Goal: Task Accomplishment & Management: Complete application form

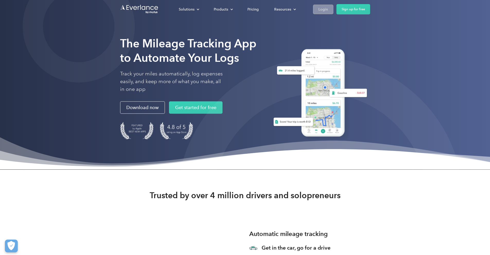
click at [334, 12] on link "Login" at bounding box center [323, 10] width 20 height 10
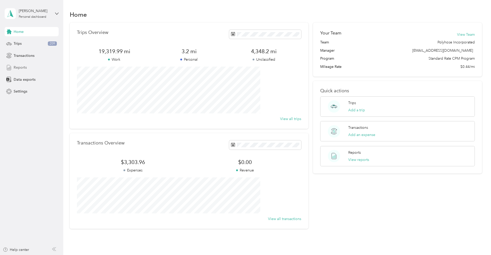
click at [34, 66] on div "Reports" at bounding box center [32, 67] width 54 height 9
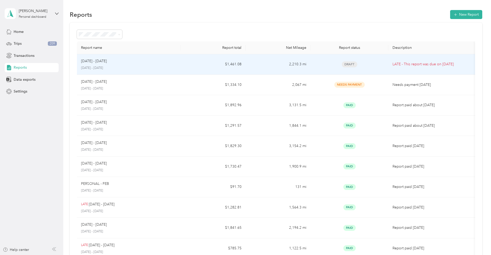
click at [170, 66] on p "[DATE] - [DATE]" at bounding box center [129, 68] width 96 height 5
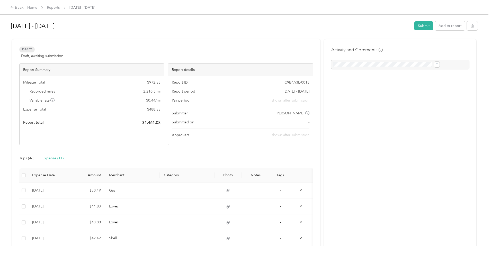
scroll to position [10, 0]
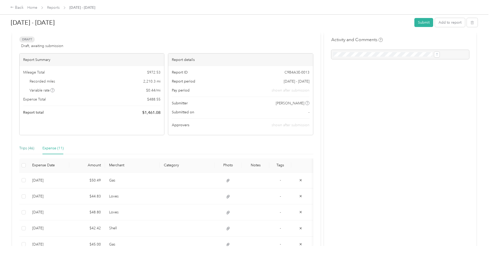
click at [34, 150] on div "Trips (46)" at bounding box center [26, 149] width 15 height 6
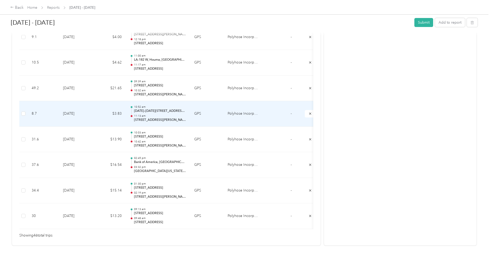
scroll to position [1157, 0]
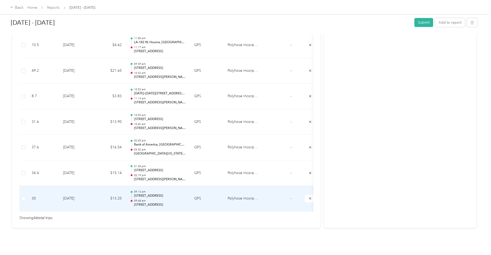
click at [190, 191] on td "09:13 am 9803 SH-242 W, Conroe, TX 09:48 am 17540 Highway 59 N, Humble, TX" at bounding box center [158, 199] width 64 height 26
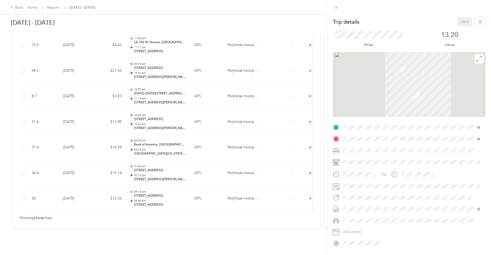
click at [230, 170] on div "Trip details Save This trip cannot be edited because it is either under review,…" at bounding box center [245, 127] width 491 height 255
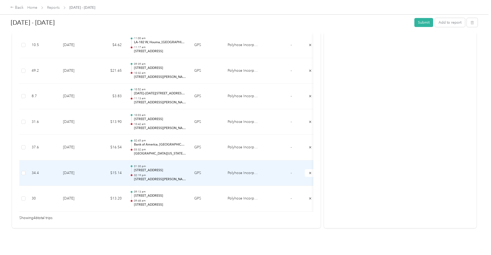
click at [190, 166] on td "01:30 pm 17540 Highway 59 N, Humble, TX 02:19 pm 2301 S Millbend Dr, Grogan's M…" at bounding box center [158, 174] width 64 height 26
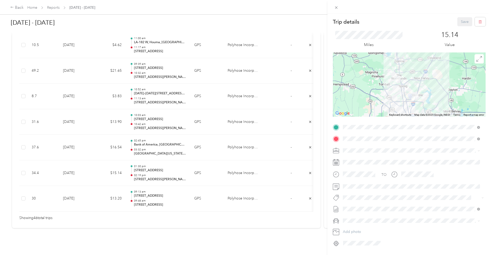
click at [221, 142] on div "Trip details Save This trip cannot be edited because it is either under review,…" at bounding box center [245, 127] width 491 height 255
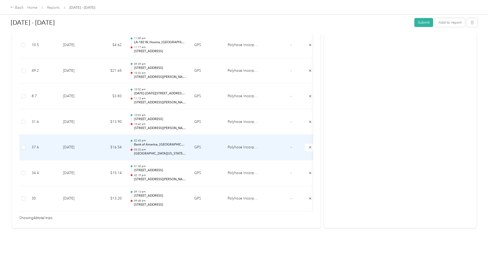
click at [186, 148] on p "03:32 pm" at bounding box center [160, 150] width 52 height 4
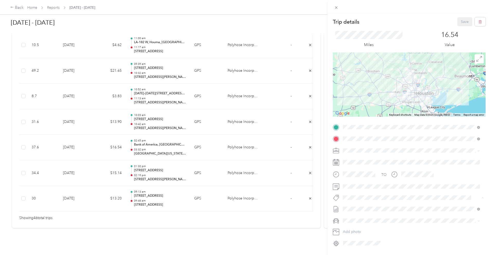
click at [361, 208] on button "Personal" at bounding box center [354, 207] width 19 height 6
click at [458, 22] on button "Save" at bounding box center [465, 21] width 15 height 9
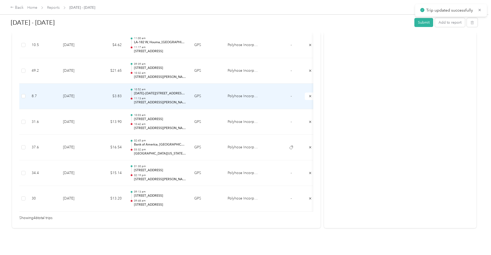
click at [190, 93] on td "10:52 am 1901–1999 Constance St, St. Thomas, New Orleans, LA 11:13 am 508 Engin…" at bounding box center [158, 97] width 64 height 26
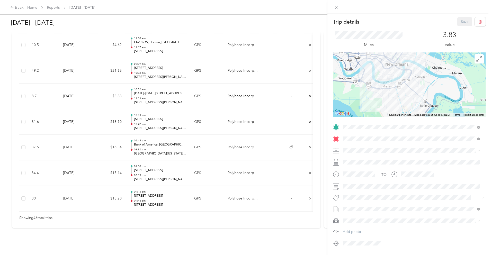
click at [53, 118] on div "Trip details Save This trip cannot be edited because it is either under review,…" at bounding box center [245, 127] width 491 height 255
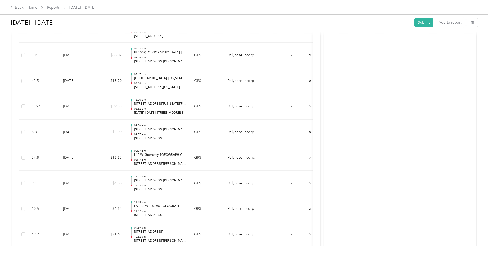
scroll to position [988, 0]
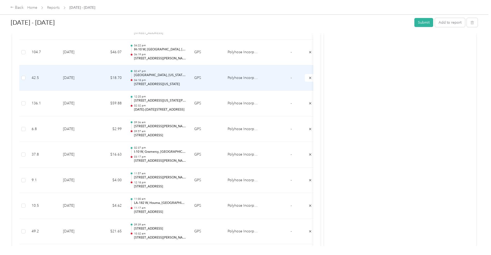
click at [186, 85] on p "18634, Ih 10, Vidor, Orange County, Texas, 77662, USA" at bounding box center [160, 84] width 52 height 5
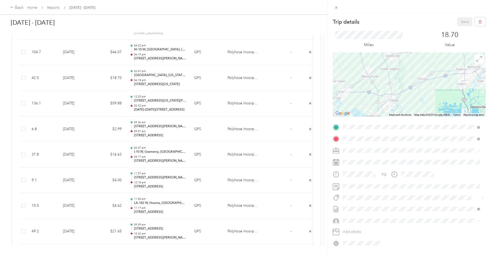
click at [26, 105] on div "Trip details Save This trip cannot be edited because it is either under review,…" at bounding box center [245, 127] width 491 height 255
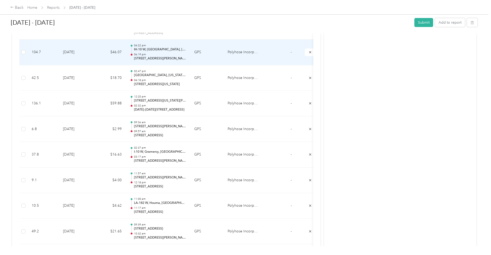
scroll to position [926, 0]
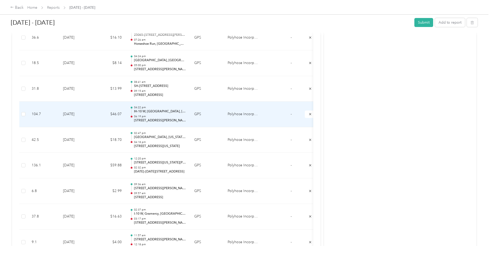
click at [186, 117] on p "06:19 pm" at bounding box center [160, 117] width 52 height 4
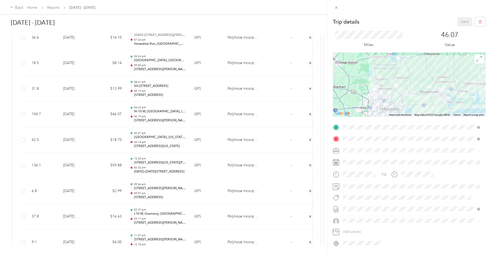
click at [215, 97] on div "Trip details Save This trip cannot be edited because it is either under review,…" at bounding box center [245, 127] width 491 height 255
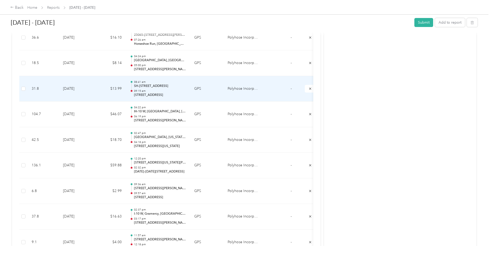
click at [186, 87] on p "SH-242 E, Village of College Park, Conroe, TX" at bounding box center [160, 86] width 52 height 5
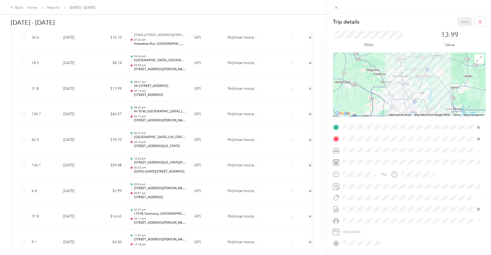
click at [216, 62] on div "Trip details Save This trip cannot be edited because it is either under review,…" at bounding box center [245, 127] width 491 height 255
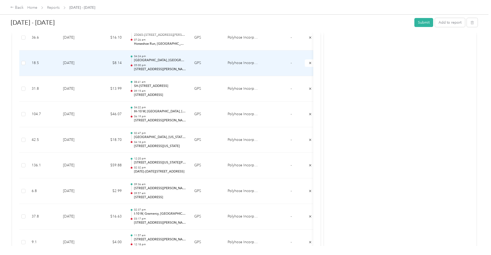
click at [186, 62] on p "Hardy Toll Road W, Houston, TX" at bounding box center [160, 60] width 52 height 5
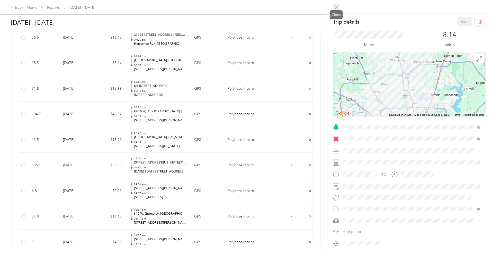
click at [338, 8] on icon at bounding box center [336, 7] width 4 height 4
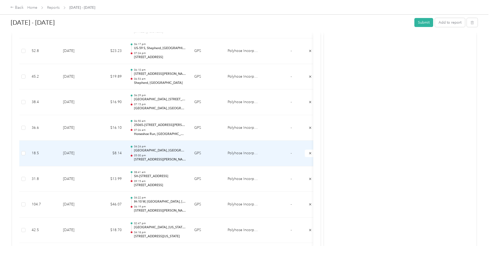
scroll to position [737, 0]
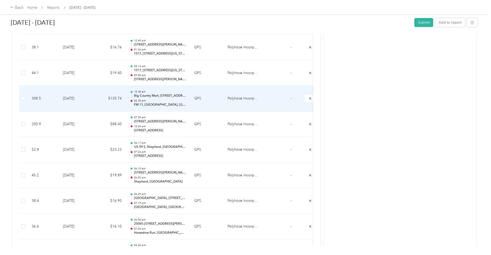
click at [186, 96] on p "Big Country Mart, 7712, Red Iron Creek, MacArthur Park, Converse, Bexar County,…" at bounding box center [160, 96] width 52 height 5
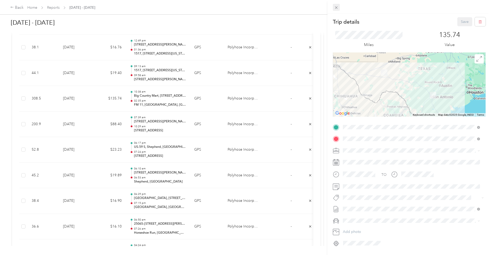
click at [336, 12] on div at bounding box center [410, 7] width 164 height 14
click at [336, 8] on icon at bounding box center [336, 7] width 3 height 3
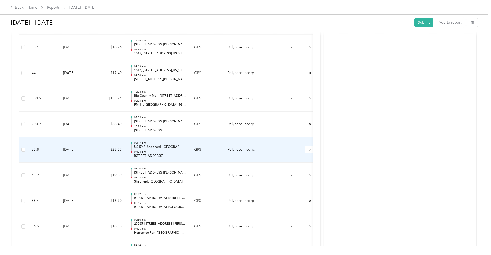
scroll to position [620, 0]
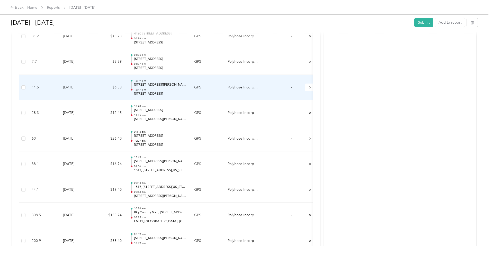
click at [186, 89] on p "12:47 pm" at bounding box center [160, 90] width 52 height 4
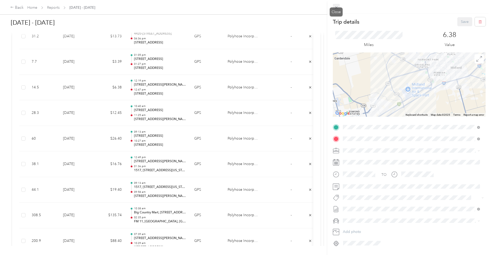
click at [338, 7] on icon at bounding box center [336, 7] width 4 height 4
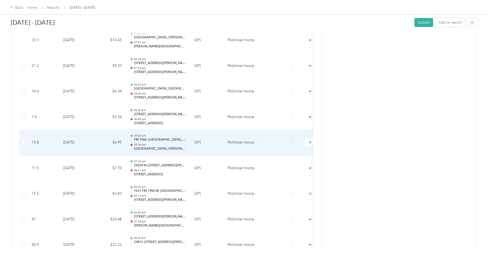
scroll to position [133, 0]
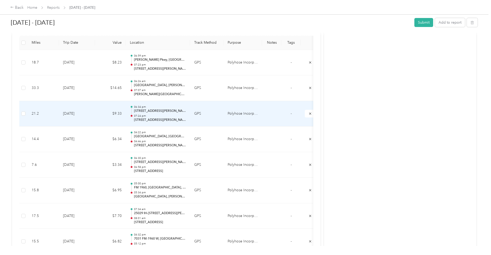
click at [186, 110] on p "2301 S Millbend Dr, Grogan's Mill, Spring, TX" at bounding box center [160, 111] width 52 height 5
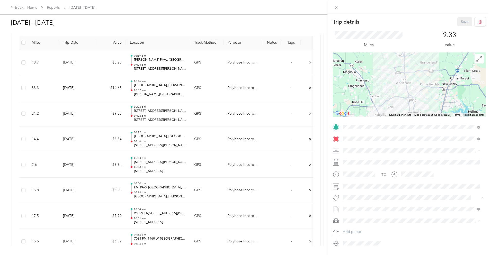
click at [349, 205] on span "Personal" at bounding box center [355, 207] width 12 height 5
click at [205, 89] on div "Trip details Save This trip cannot be edited because it is either under review,…" at bounding box center [245, 127] width 491 height 255
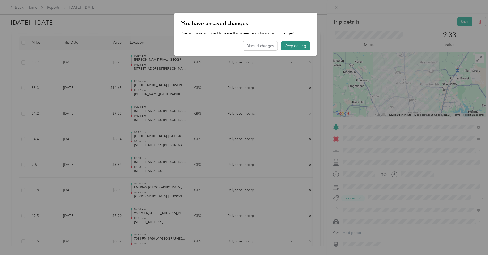
click at [291, 47] on button "Keep editing" at bounding box center [295, 45] width 29 height 9
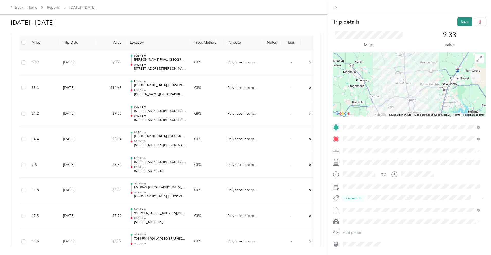
click at [459, 21] on button "Save" at bounding box center [465, 21] width 15 height 9
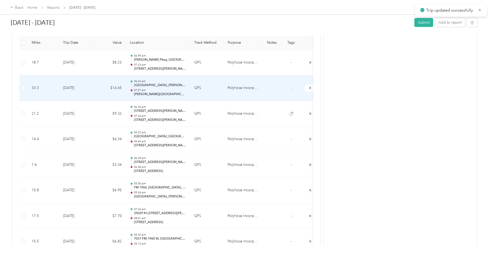
click at [186, 88] on p "North Red Cedar Circle, Grogan's Mill, The Woodlands, Montgomery County, Texas,…" at bounding box center [160, 85] width 52 height 5
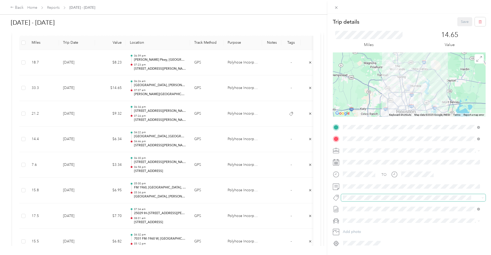
click at [349, 194] on div "TO Add photo" at bounding box center [409, 185] width 153 height 124
click at [354, 205] on span "Personal" at bounding box center [355, 207] width 12 height 5
click at [461, 21] on button "Save" at bounding box center [465, 21] width 15 height 9
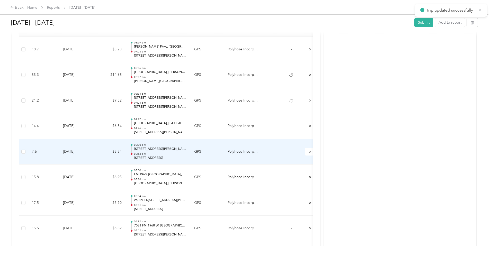
scroll to position [149, 0]
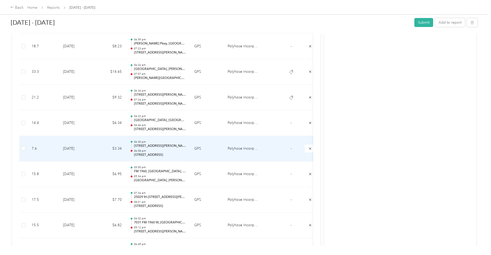
click at [126, 145] on td "$3.34" at bounding box center [110, 149] width 31 height 26
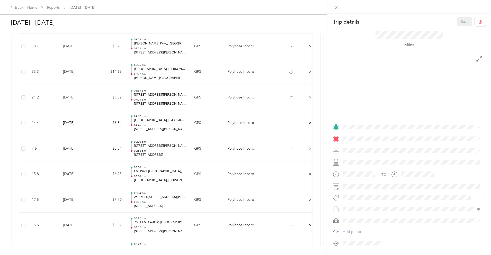
click at [141, 171] on div "Trip details Save This trip cannot be edited because it is either under review,…" at bounding box center [245, 127] width 491 height 255
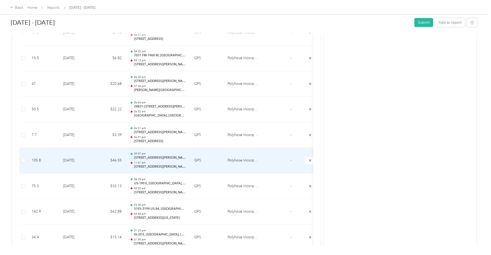
scroll to position [320, 0]
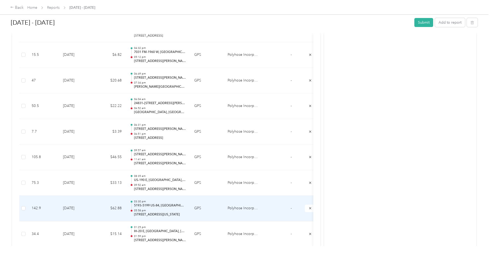
click at [126, 206] on td "$62.88" at bounding box center [110, 209] width 31 height 26
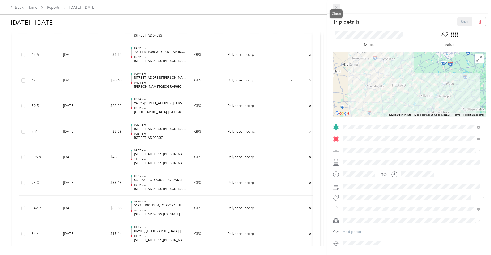
click at [337, 8] on icon at bounding box center [336, 7] width 4 height 4
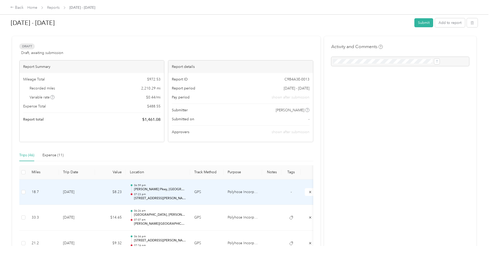
scroll to position [0, 0]
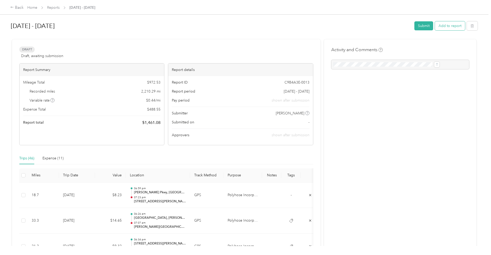
click at [435, 23] on button "Add to report" at bounding box center [450, 25] width 30 height 9
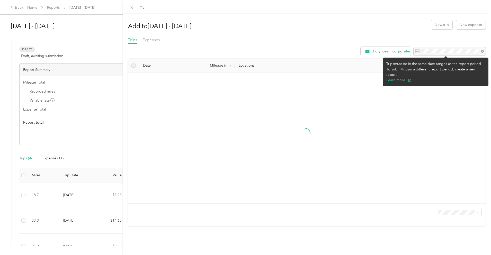
click at [437, 52] on div at bounding box center [450, 51] width 72 height 9
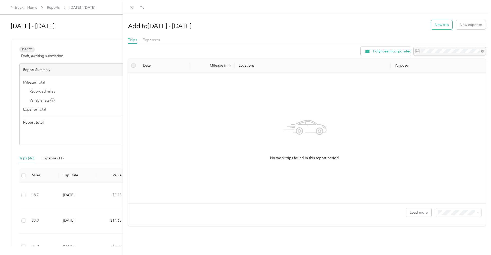
click at [446, 22] on button "New trip" at bounding box center [441, 24] width 21 height 9
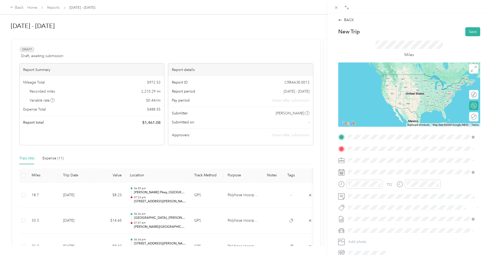
click at [371, 157] on span "Monahans Texas, United States" at bounding box center [387, 157] width 58 height 9
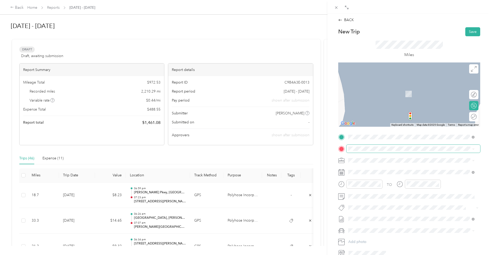
click at [370, 151] on span at bounding box center [414, 149] width 134 height 8
click at [365, 169] on span "Killeen Texas, United States" at bounding box center [387, 169] width 58 height 9
click at [385, 182] on span "Abilene Texas, United States" at bounding box center [387, 180] width 58 height 9
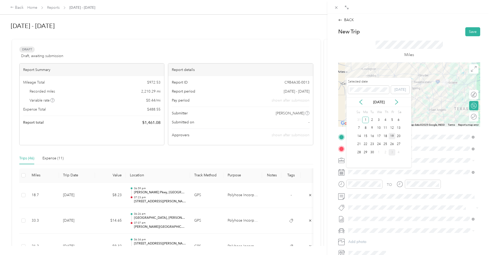
click at [391, 136] on div "19" at bounding box center [392, 136] width 7 height 6
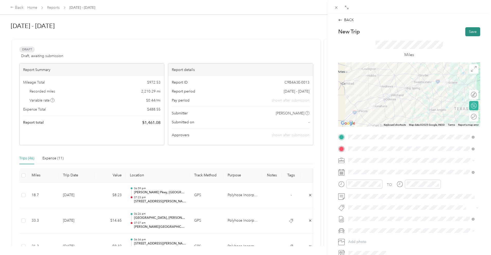
click at [471, 32] on button "Save" at bounding box center [473, 31] width 15 height 9
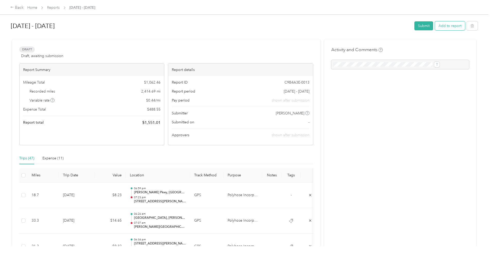
click at [435, 28] on button "Add to report" at bounding box center [450, 25] width 30 height 9
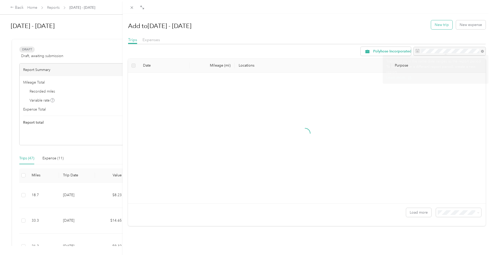
click at [440, 24] on button "New trip" at bounding box center [441, 24] width 21 height 9
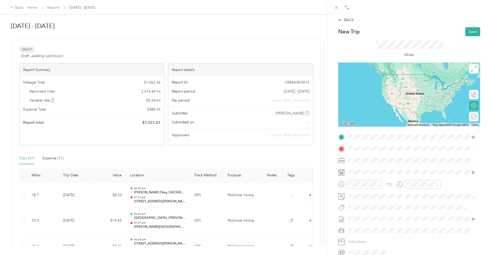
click at [373, 155] on span "Killeen Texas, United States" at bounding box center [387, 157] width 58 height 9
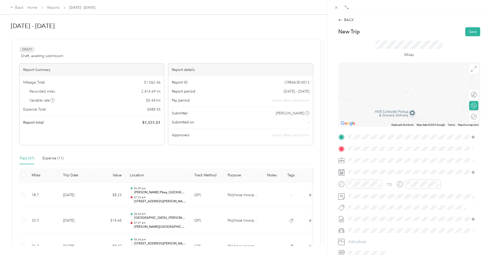
click at [364, 171] on span "The Woodlands Texas, United States" at bounding box center [387, 169] width 58 height 9
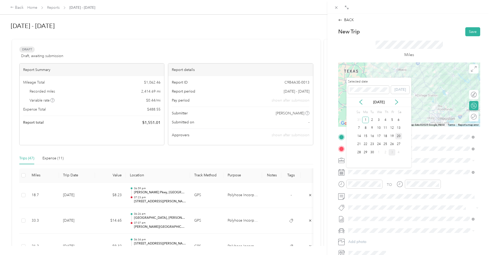
click at [400, 136] on div "20" at bounding box center [399, 136] width 7 height 6
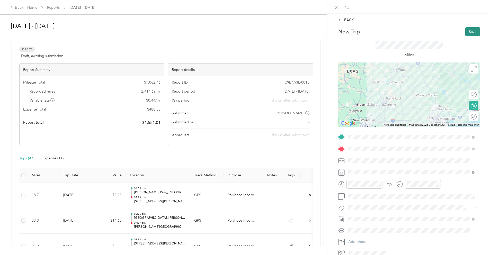
click at [468, 33] on button "Save" at bounding box center [473, 31] width 15 height 9
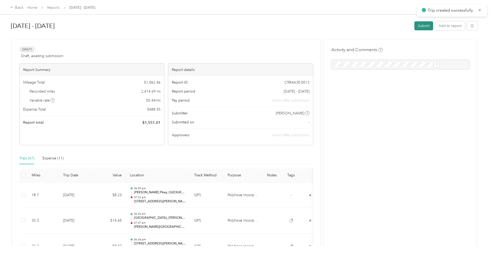
click at [415, 26] on button "Submit" at bounding box center [424, 25] width 19 height 9
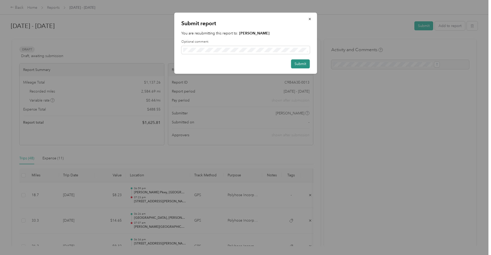
click at [301, 64] on button "Submit" at bounding box center [300, 63] width 19 height 9
